Goal: Task Accomplishment & Management: Use online tool/utility

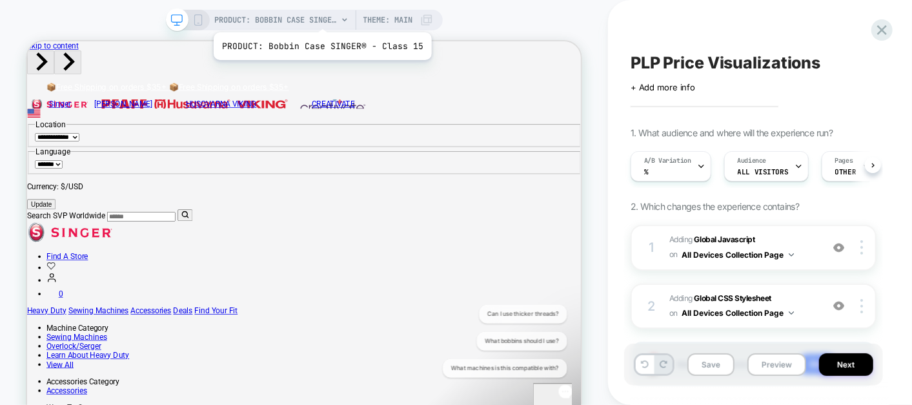
click at [320, 16] on span "PRODUCT: Bobbin Case SINGER® - Class 15" at bounding box center [276, 20] width 123 height 21
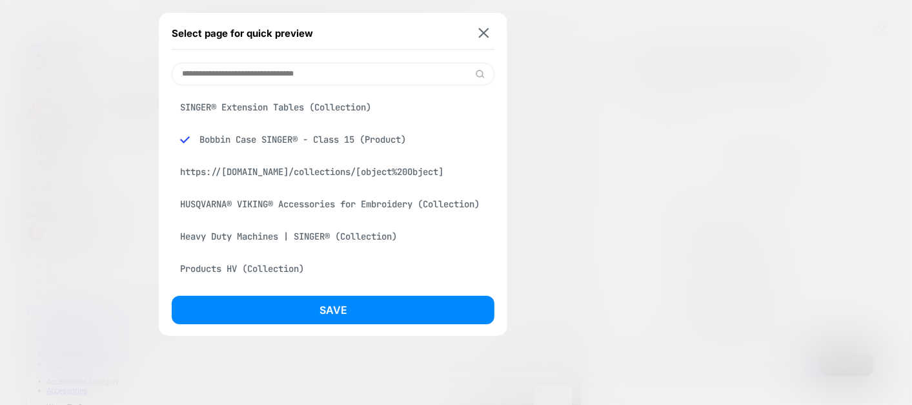
click at [298, 105] on div "SINGER® Extension Tables (Collection)" at bounding box center [333, 107] width 323 height 25
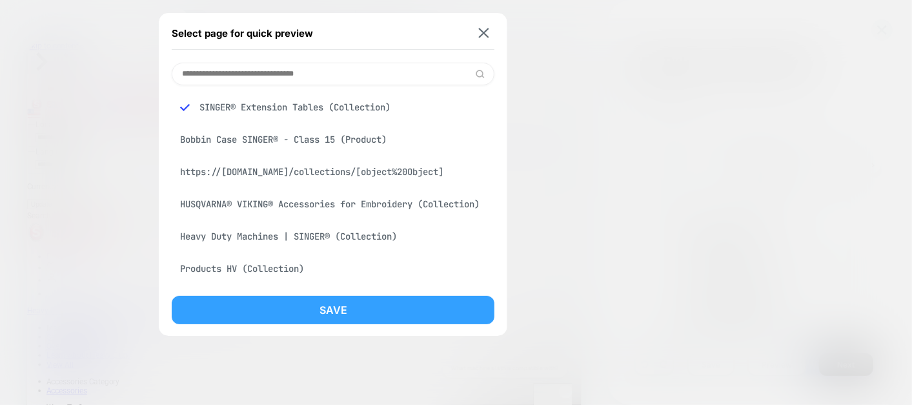
click at [309, 314] on button "Save" at bounding box center [333, 310] width 323 height 28
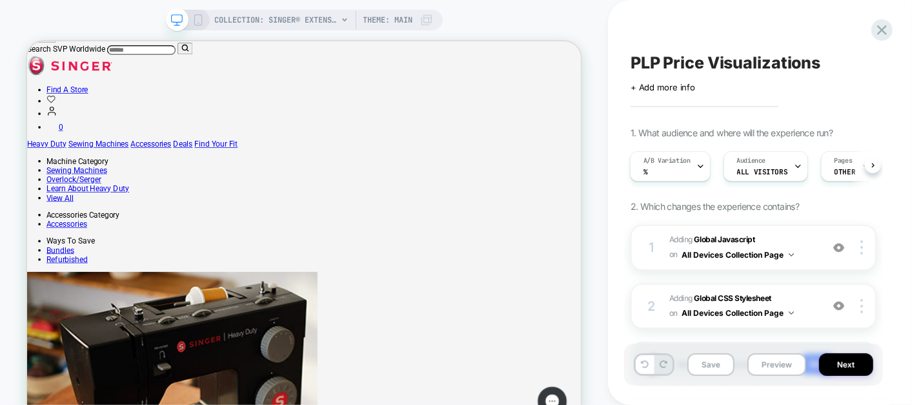
scroll to position [220, 0]
